Goal: Task Accomplishment & Management: Use online tool/utility

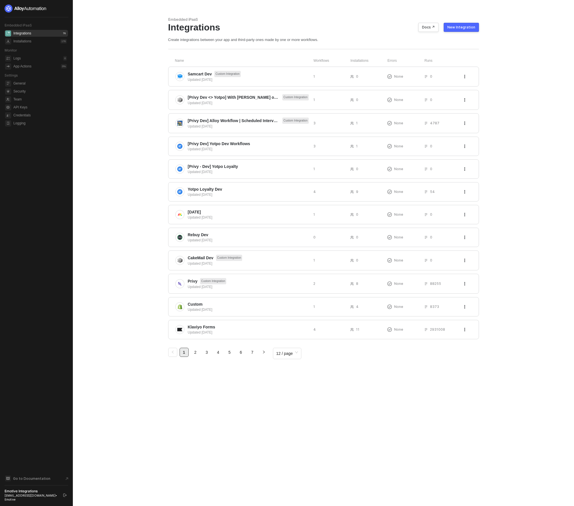
click at [456, 25] on button "New Integration" at bounding box center [461, 27] width 35 height 9
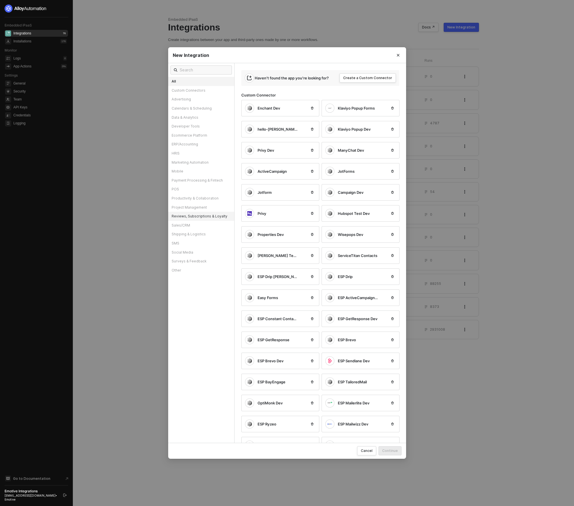
click at [208, 217] on div "Reviews, Subscriptions & Loyalty" at bounding box center [201, 216] width 66 height 9
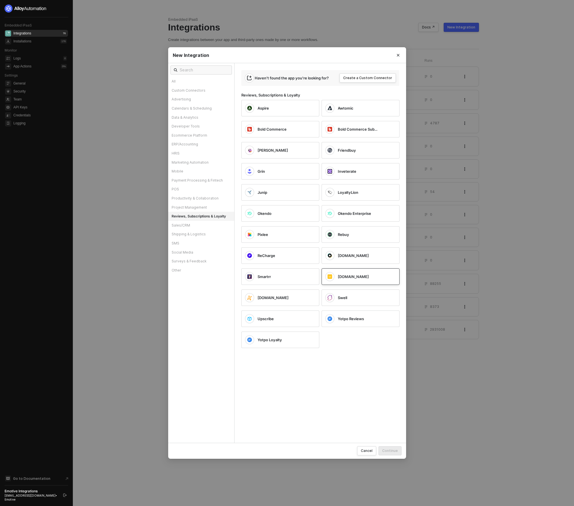
click at [359, 276] on div "Smile.io" at bounding box center [362, 276] width 49 height 5
click at [350, 233] on div "Rebuy" at bounding box center [362, 234] width 49 height 5
click at [390, 452] on div "Continue" at bounding box center [390, 450] width 16 height 5
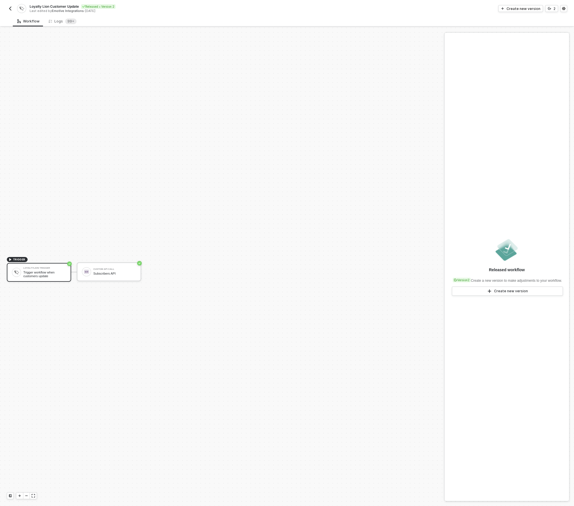
scroll to position [11, 0]
click at [30, 261] on div "Trigger workflow when customers update" at bounding box center [44, 263] width 43 height 7
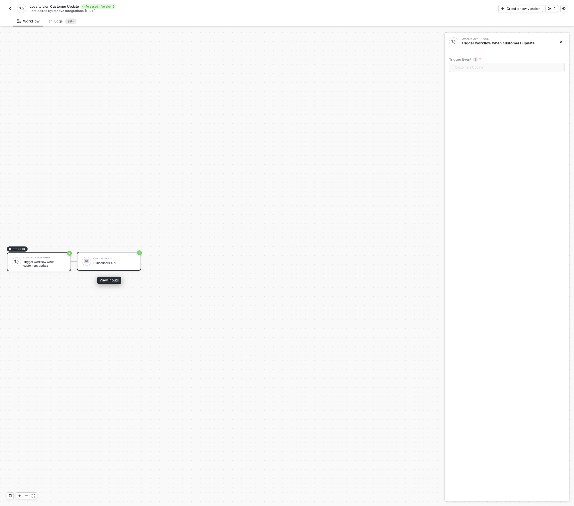
click at [124, 260] on div "Custom API Call Subscribers API" at bounding box center [114, 261] width 43 height 11
click at [19, 268] on div "LoyaltyLion Trigger Trigger workflow when customers update" at bounding box center [39, 262] width 64 height 19
click at [55, 24] on div "Logs 99+" at bounding box center [62, 21] width 37 height 11
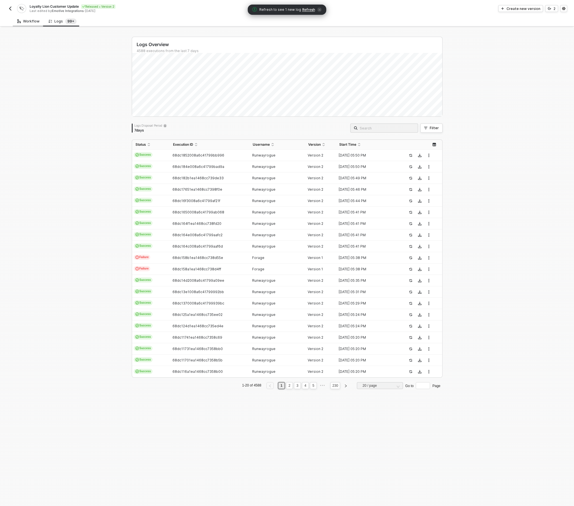
click at [17, 19] on div "Workflow" at bounding box center [28, 21] width 31 height 11
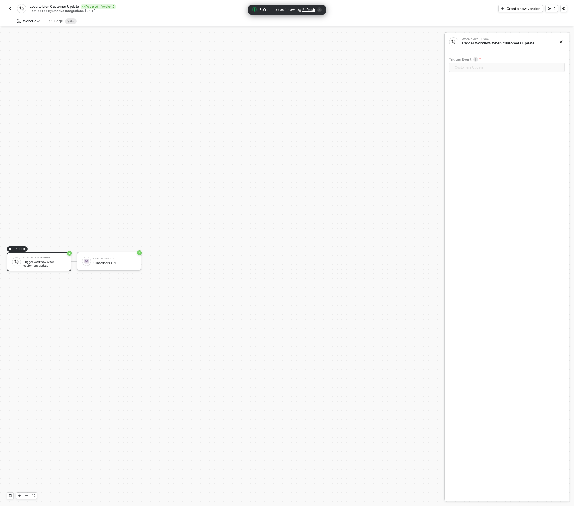
click at [13, 5] on div "Loyalty Lion Customer Update Released • Version 2 Last edited by [PERSON_NAME] …" at bounding box center [147, 8] width 280 height 9
click at [11, 7] on img "button" at bounding box center [10, 8] width 5 height 5
